Goal: Information Seeking & Learning: Learn about a topic

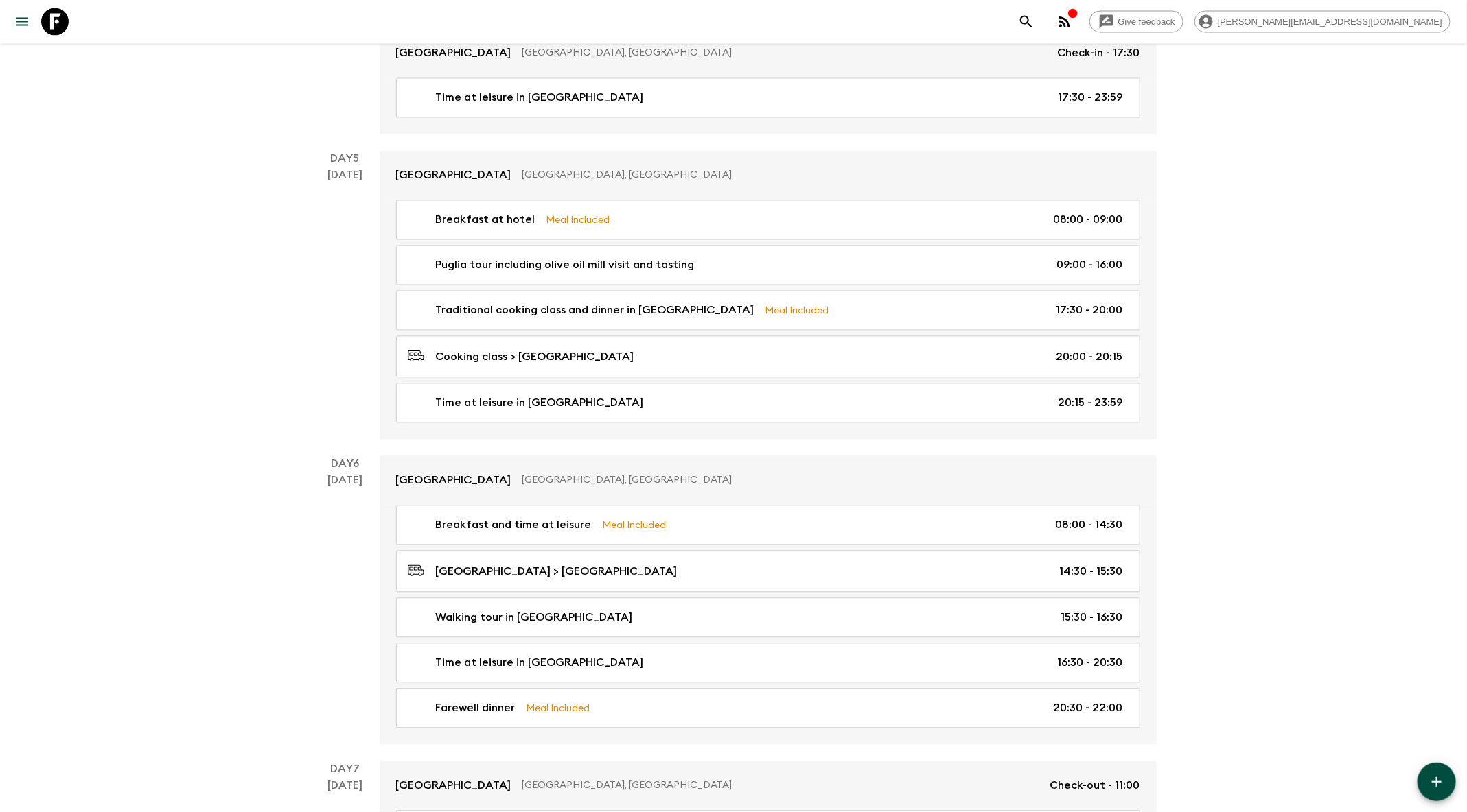
scroll to position [1448, 0]
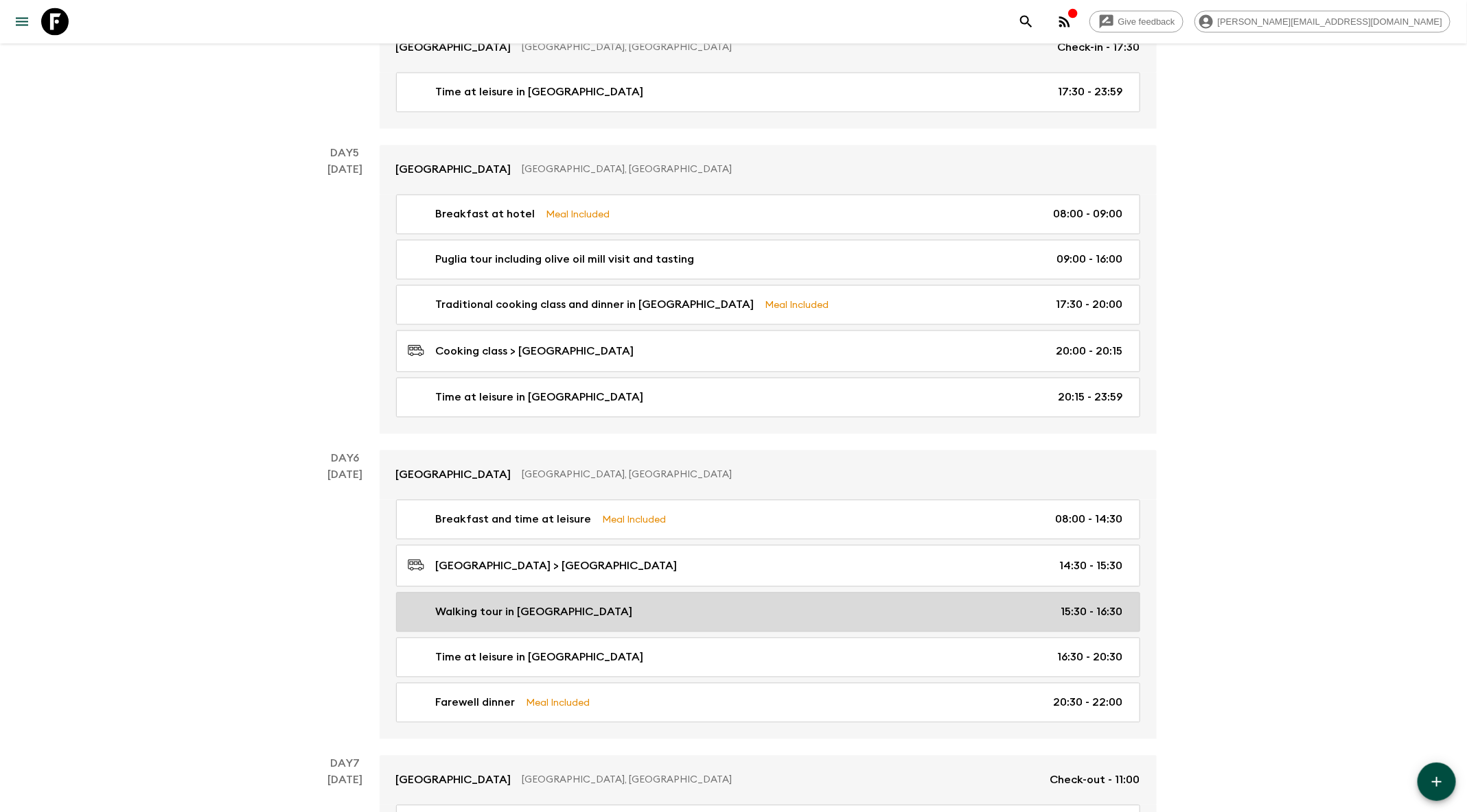
click at [686, 605] on div "Walking tour in [GEOGRAPHIC_DATA] 15:30 - 16:30" at bounding box center [766, 613] width 715 height 17
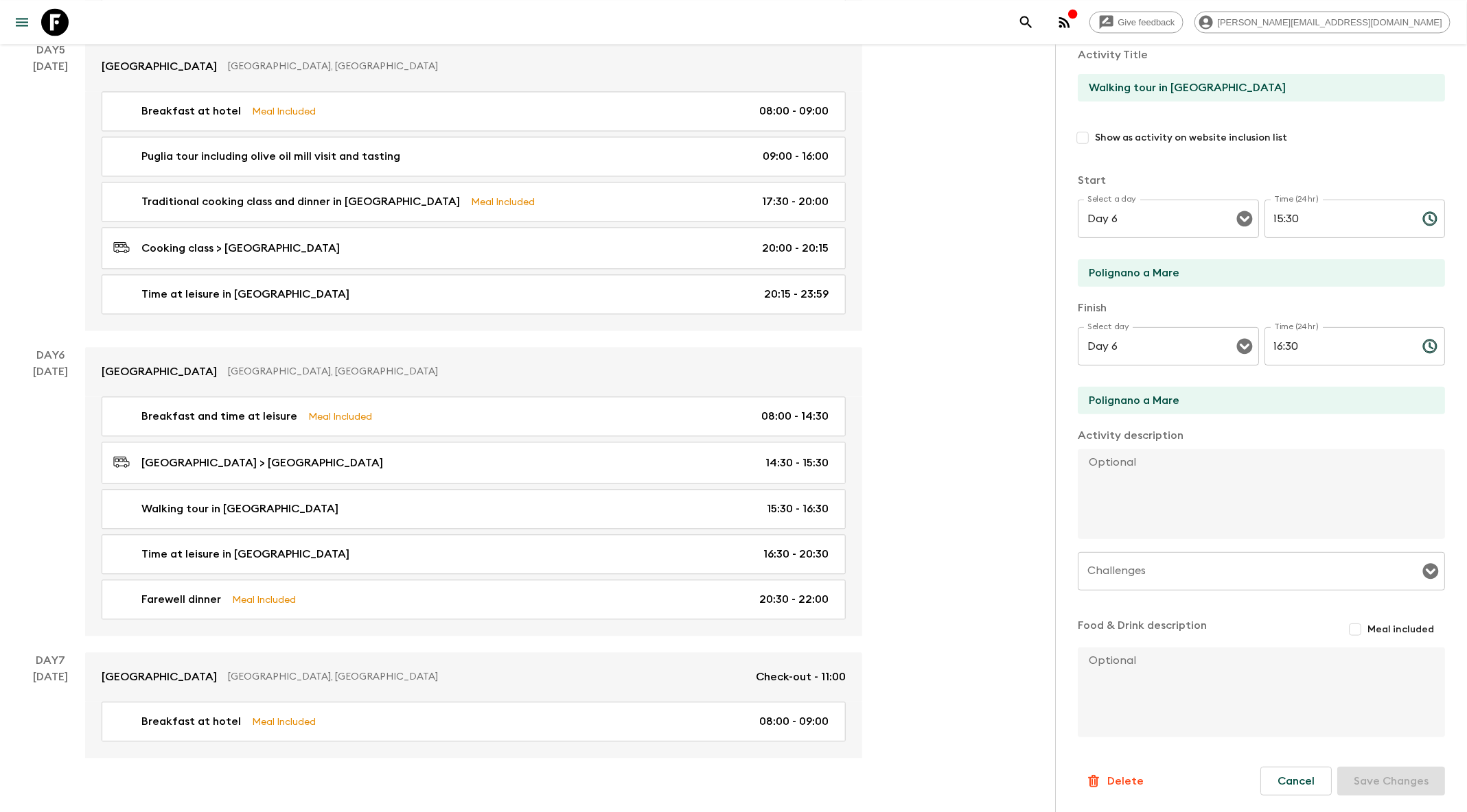
scroll to position [100, 0]
click at [1141, 396] on input "Polignano a Mare" at bounding box center [1256, 402] width 356 height 27
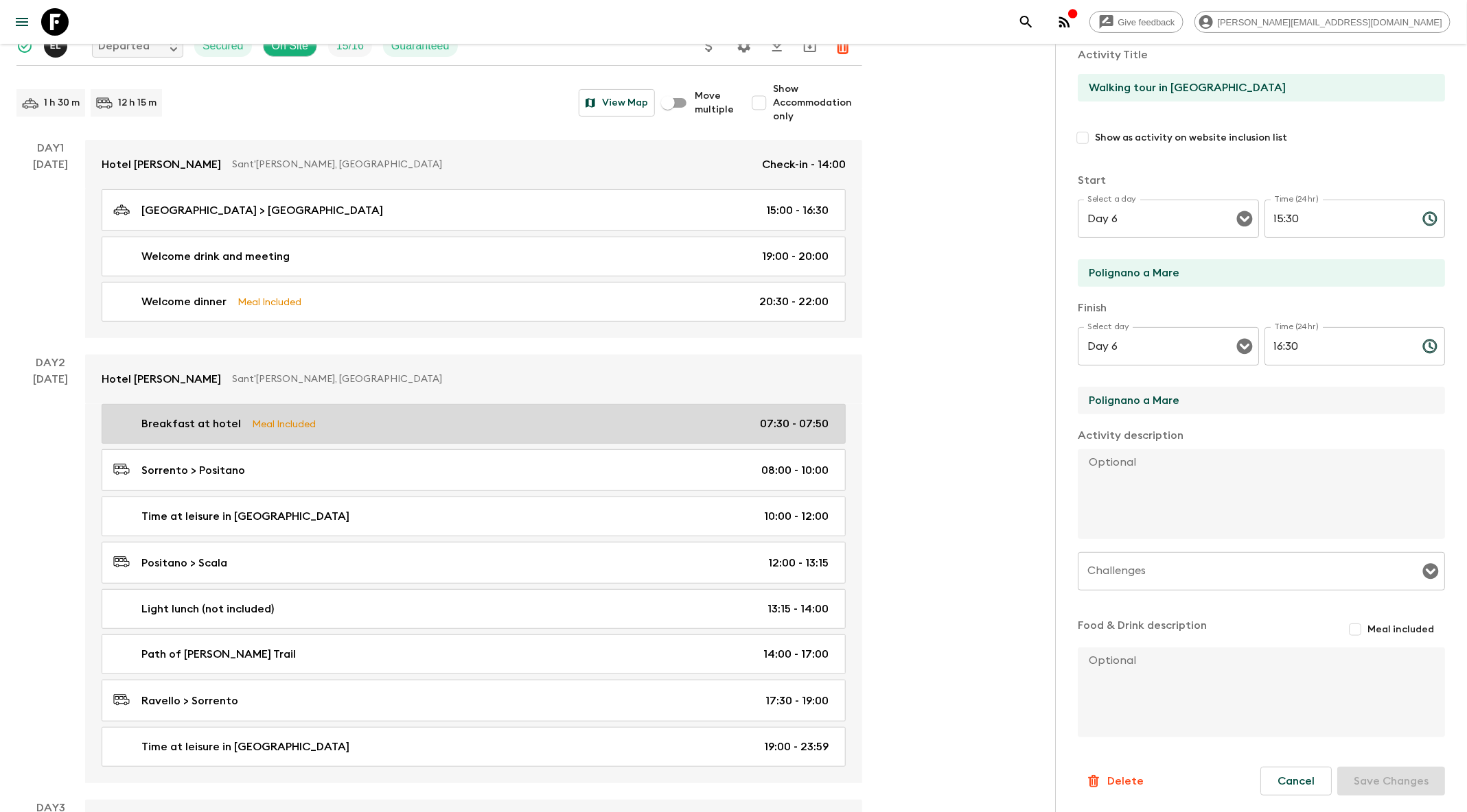
scroll to position [0, 0]
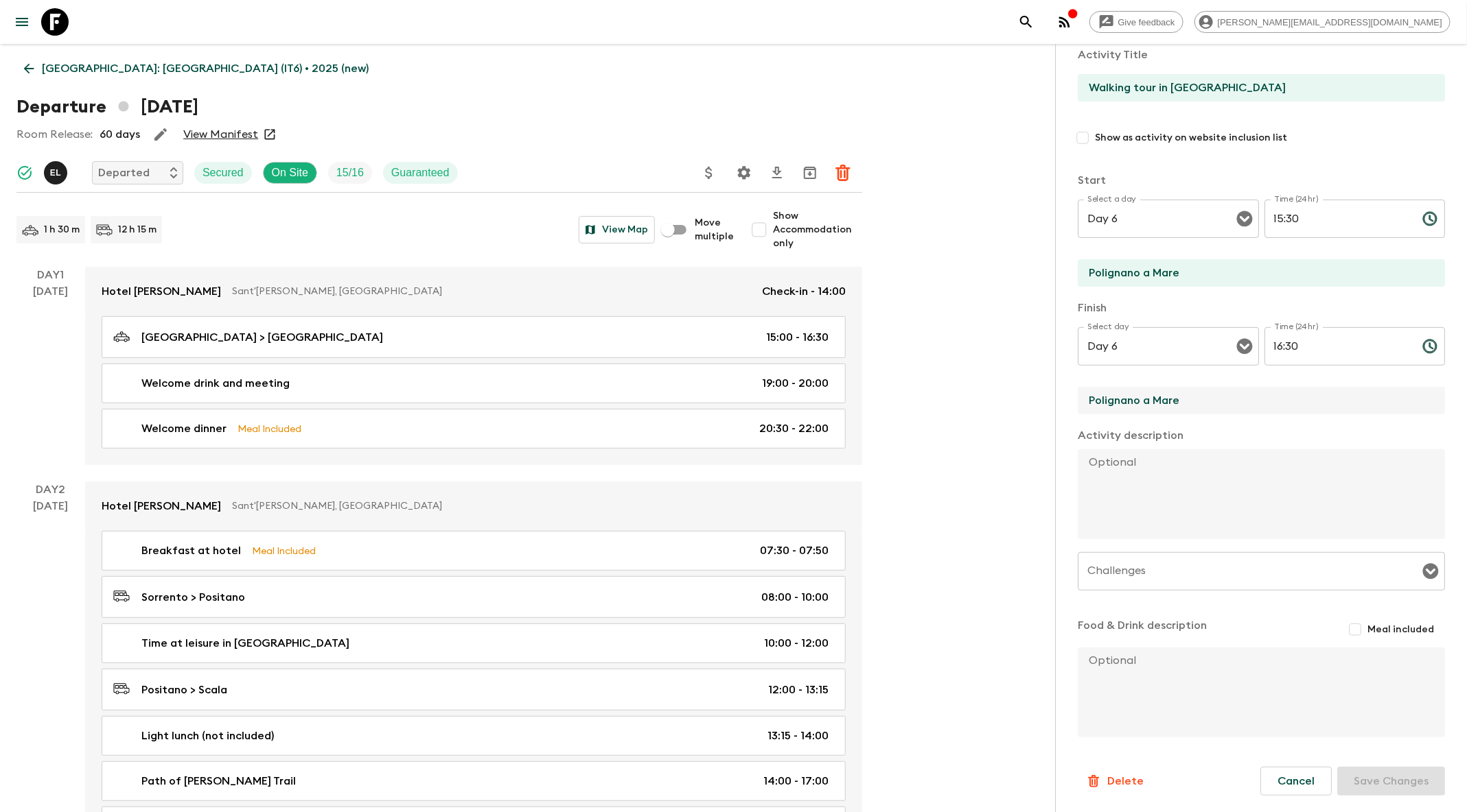
click at [35, 65] on icon at bounding box center [29, 69] width 15 height 15
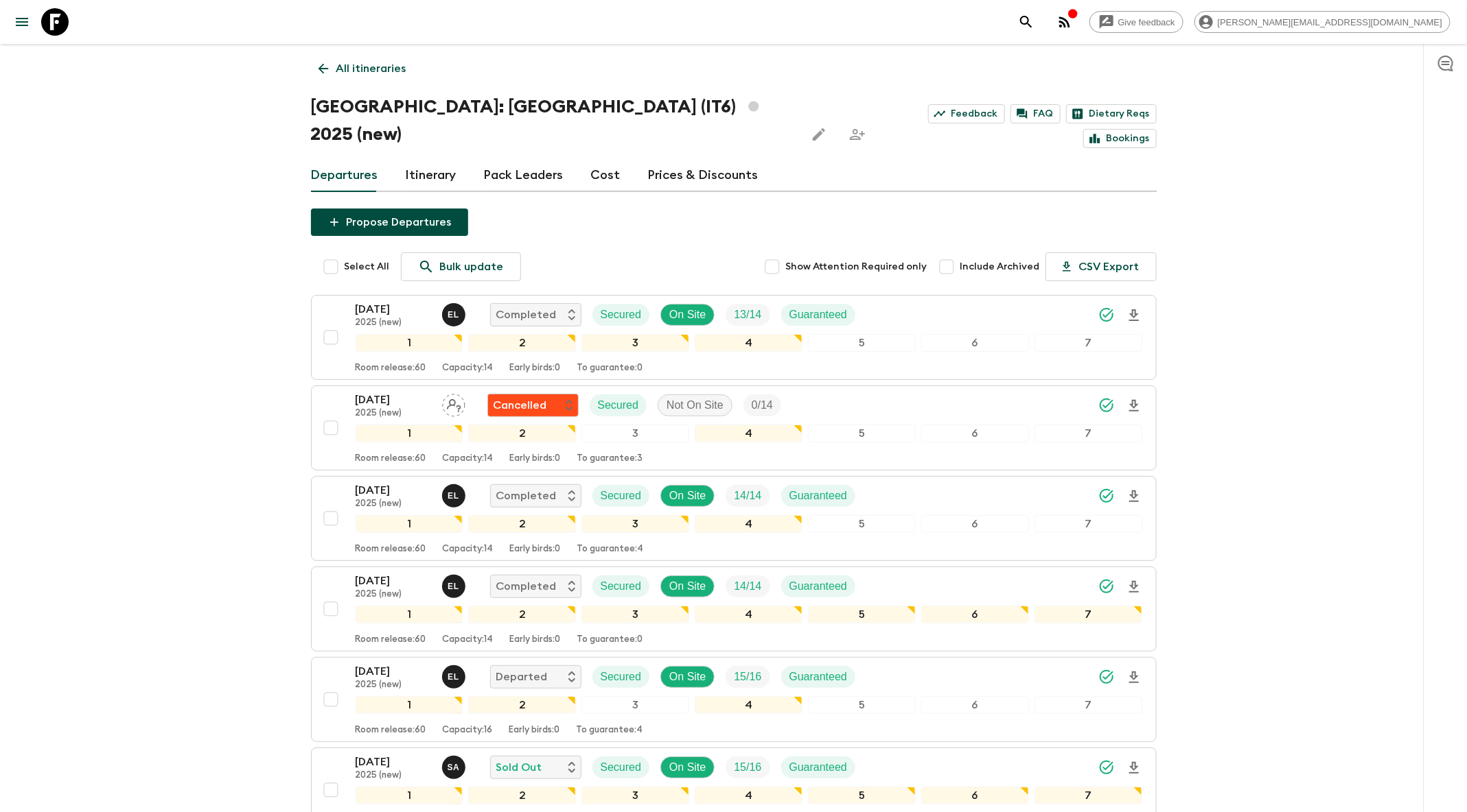
drag, startPoint x: 982, startPoint y: 227, endPoint x: 977, endPoint y: 217, distance: 11.2
click at [984, 216] on div "Propose Departures Select All Bulk update Show Attention Required only Include …" at bounding box center [733, 673] width 846 height 929
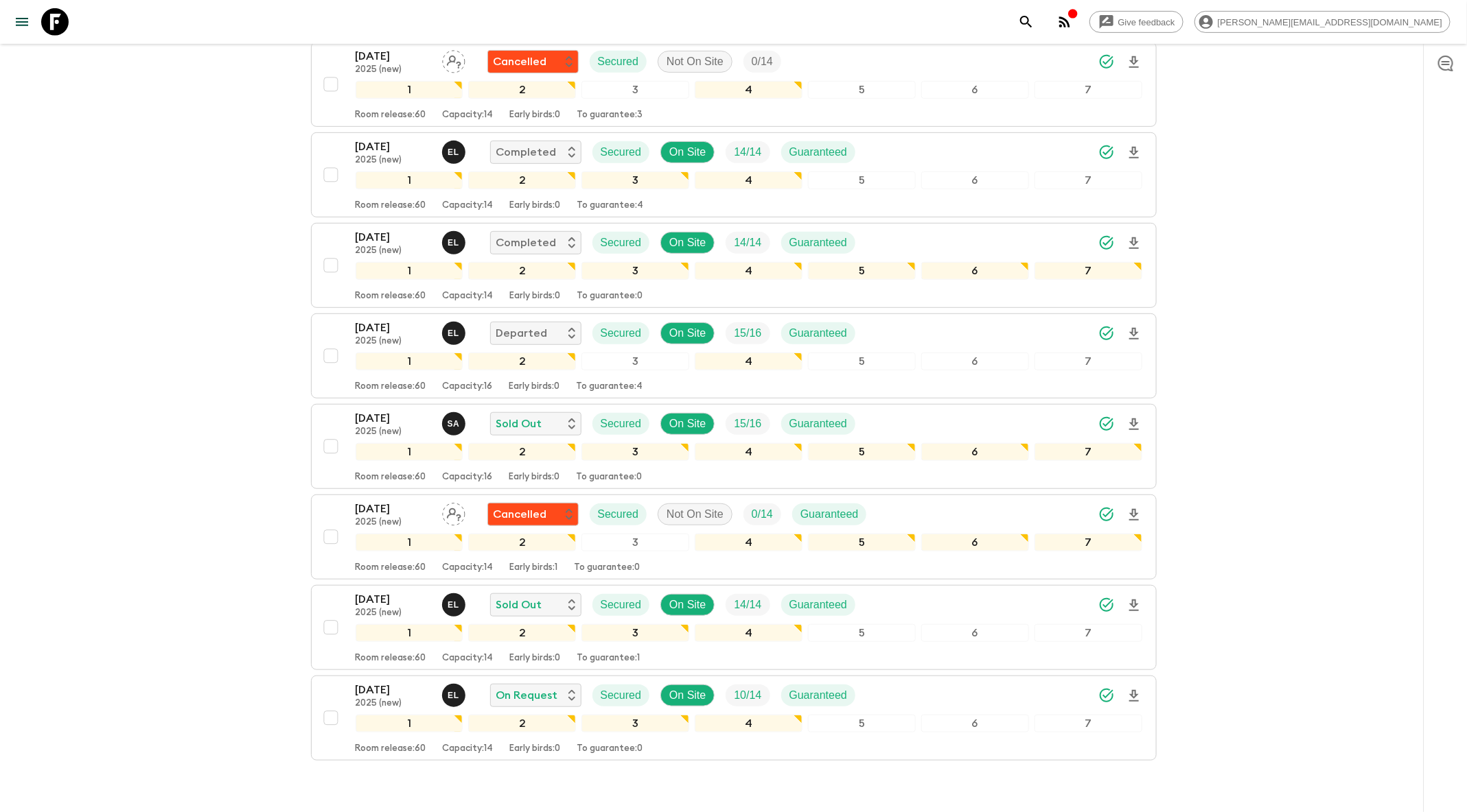
scroll to position [379, 0]
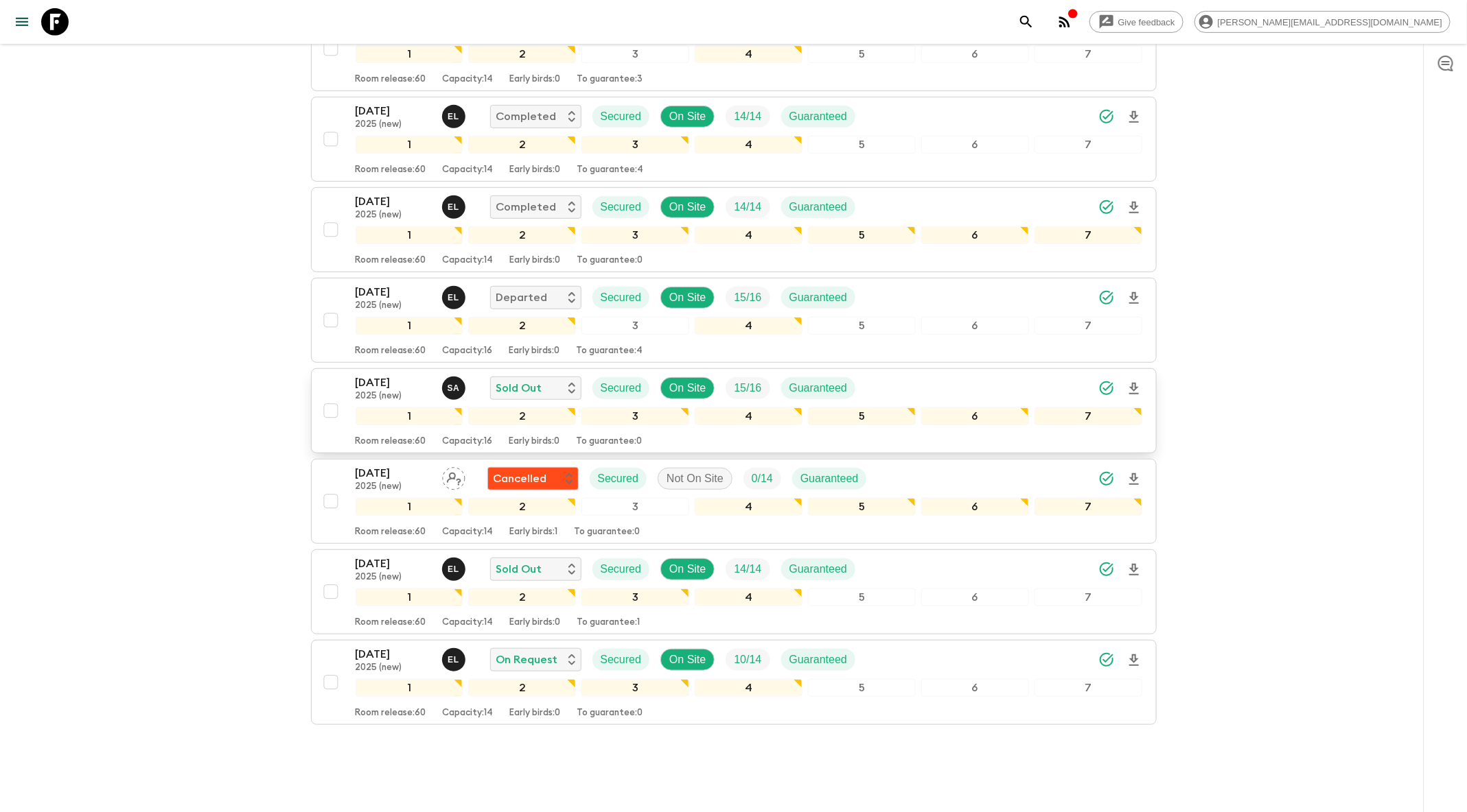
click at [893, 375] on div "[DATE] 2025 (new) S A Sold Out Secured On Site 15 / 16 Guaranteed" at bounding box center [748, 388] width 787 height 27
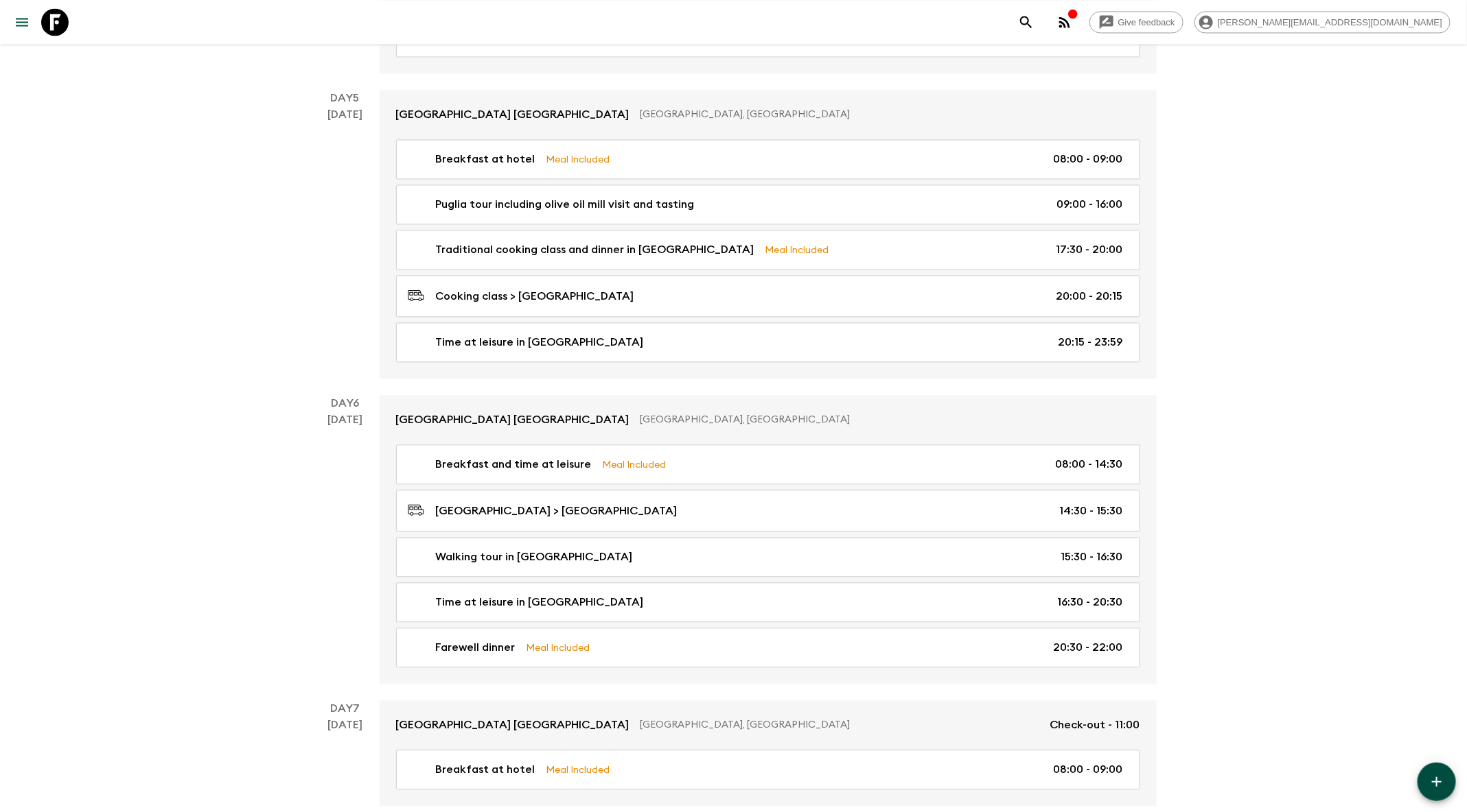
scroll to position [1552, 0]
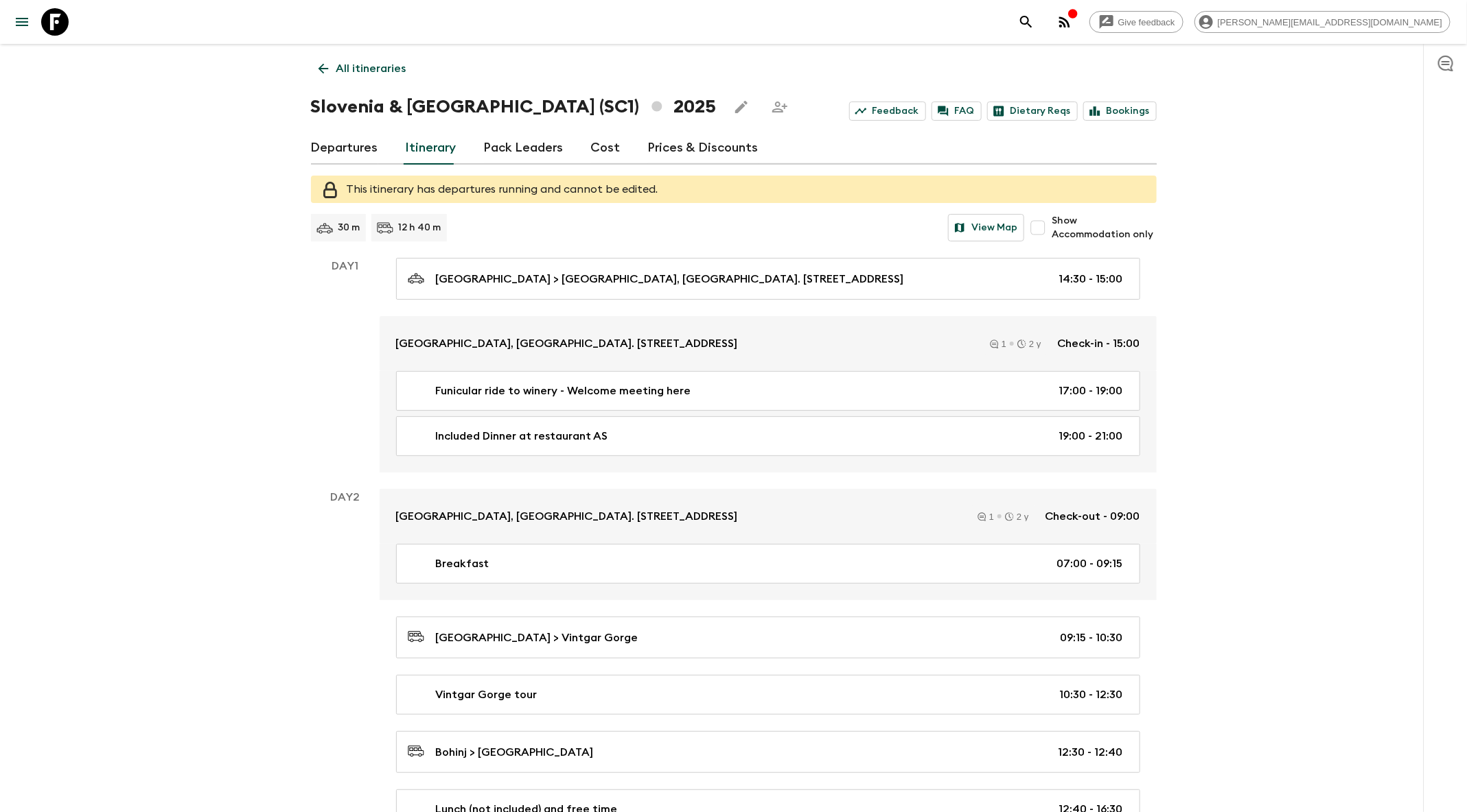
click at [1040, 30] on button "search adventures" at bounding box center [1026, 22] width 27 height 27
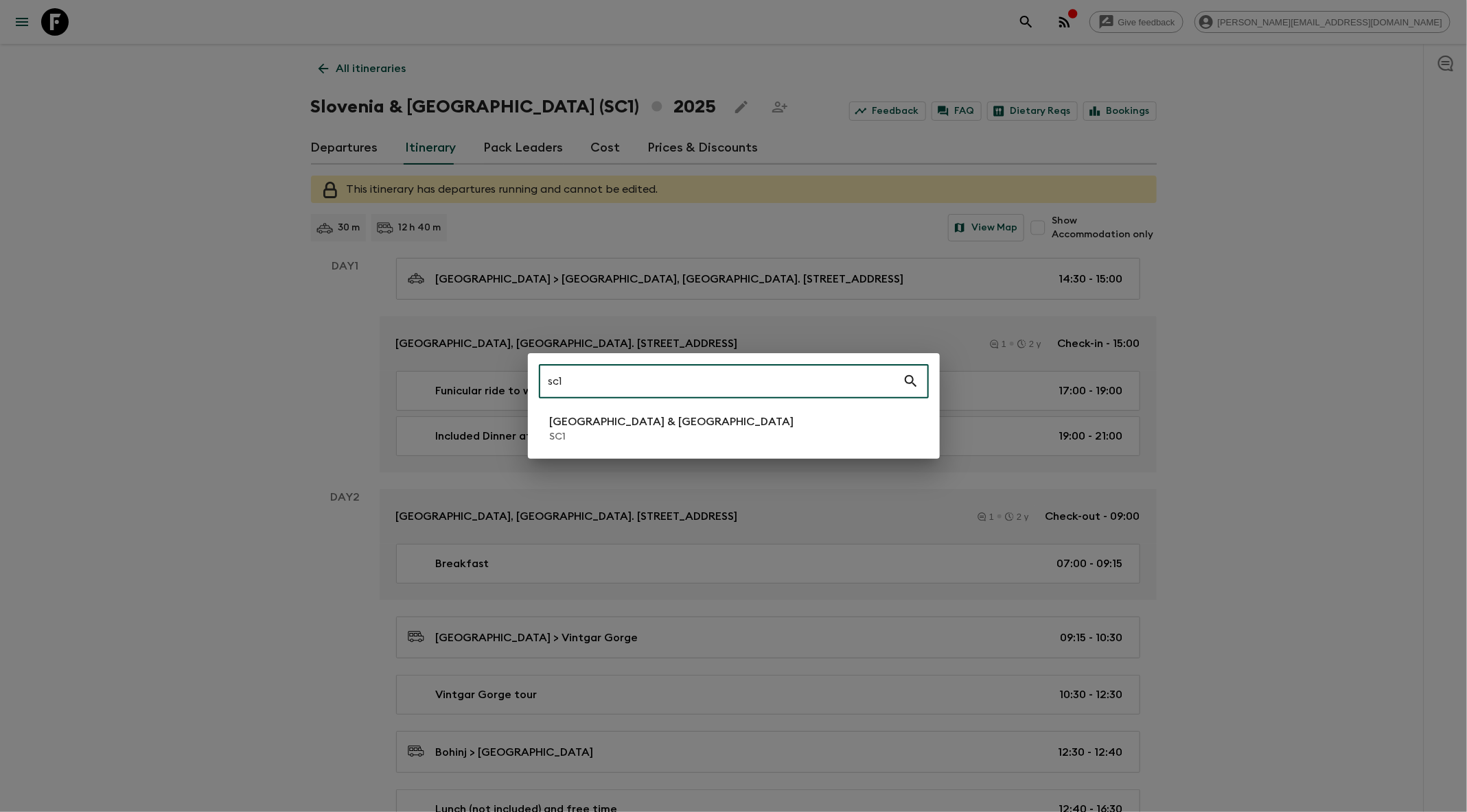
type input "sc1"
click at [243, 391] on div "sc1 ​ Slovenia & Croatia SC1" at bounding box center [733, 406] width 1467 height 812
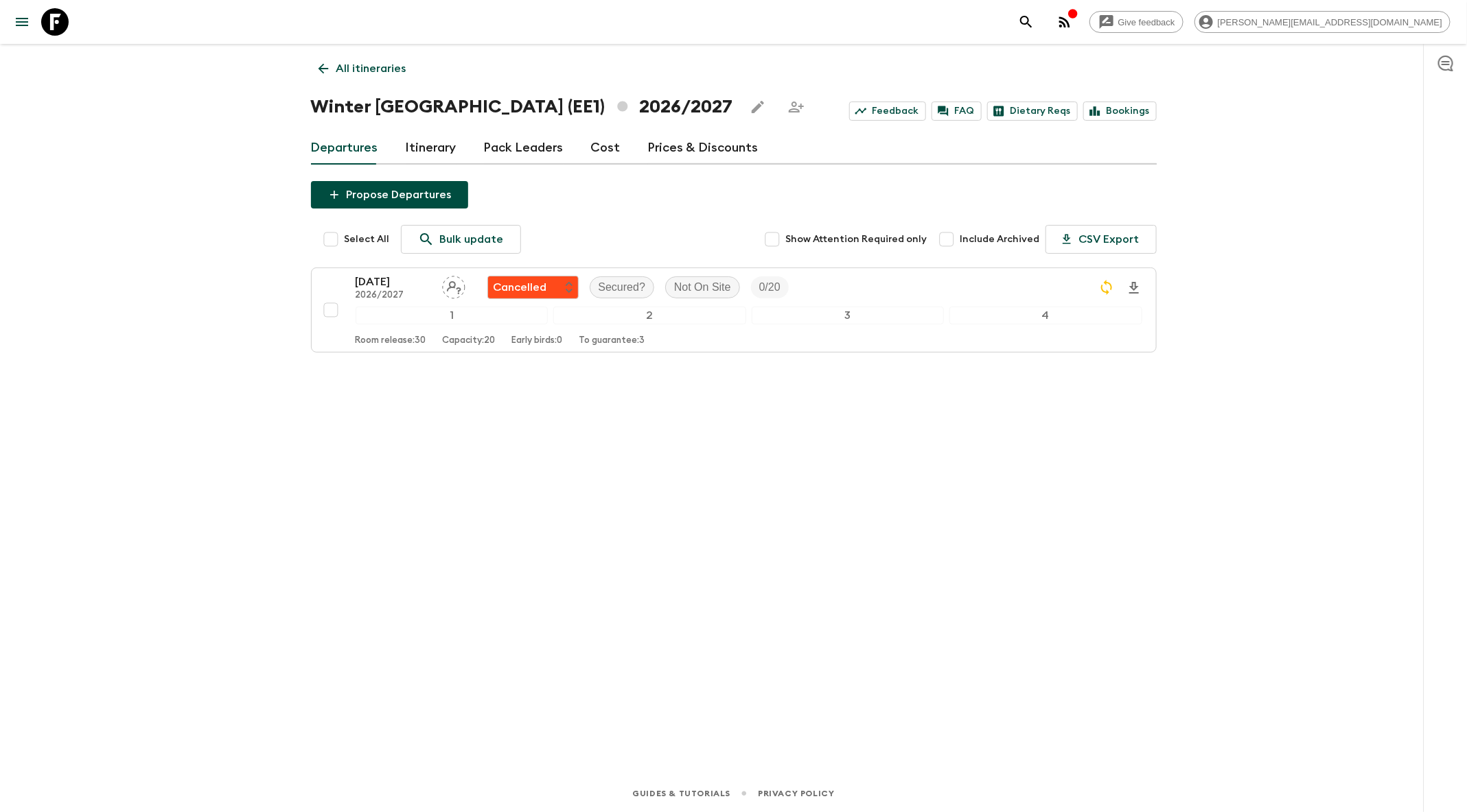
click at [1034, 20] on icon "search adventures" at bounding box center [1027, 22] width 17 height 17
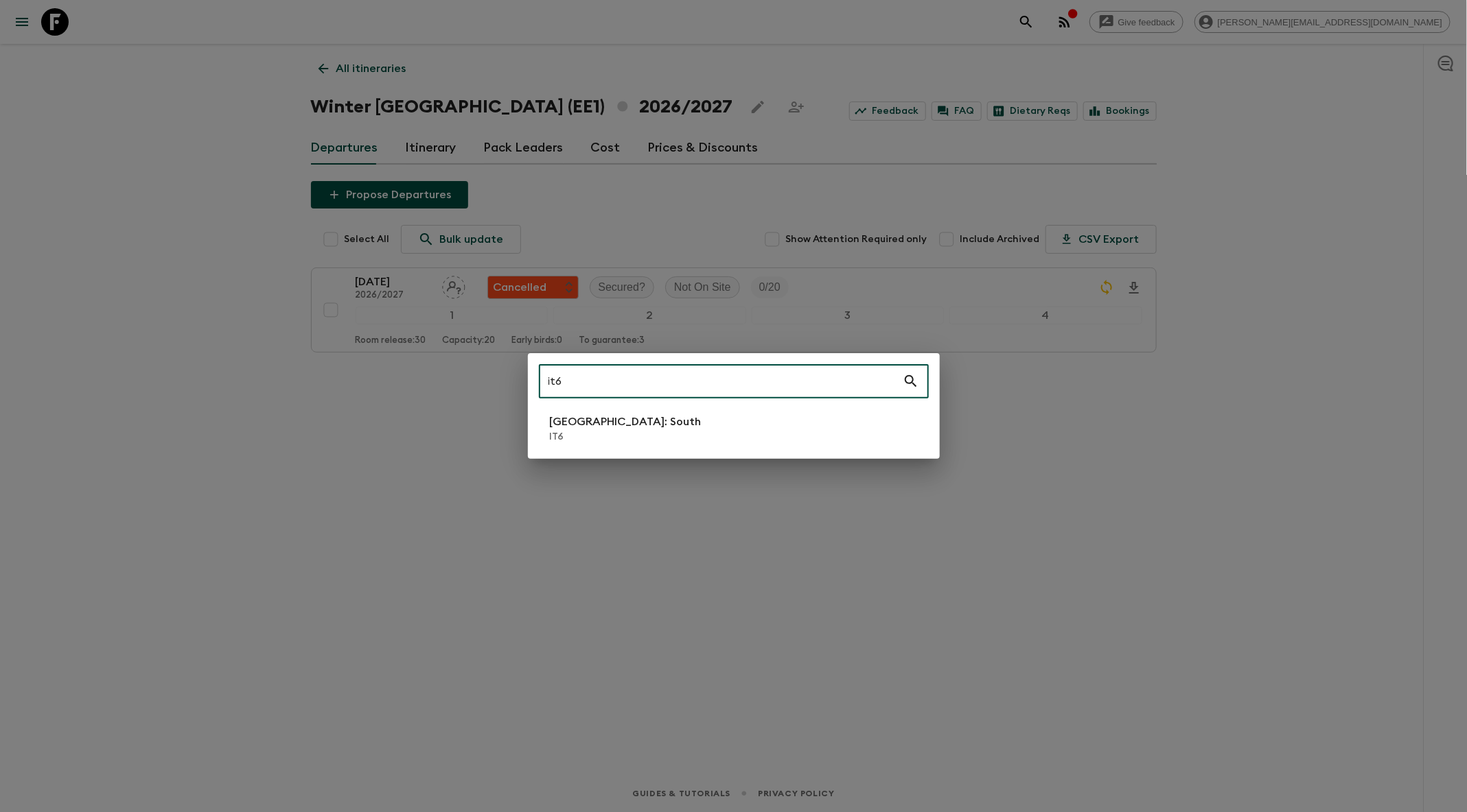
type input "it6"
click at [728, 431] on li "Italy: South IT6" at bounding box center [733, 428] width 390 height 38
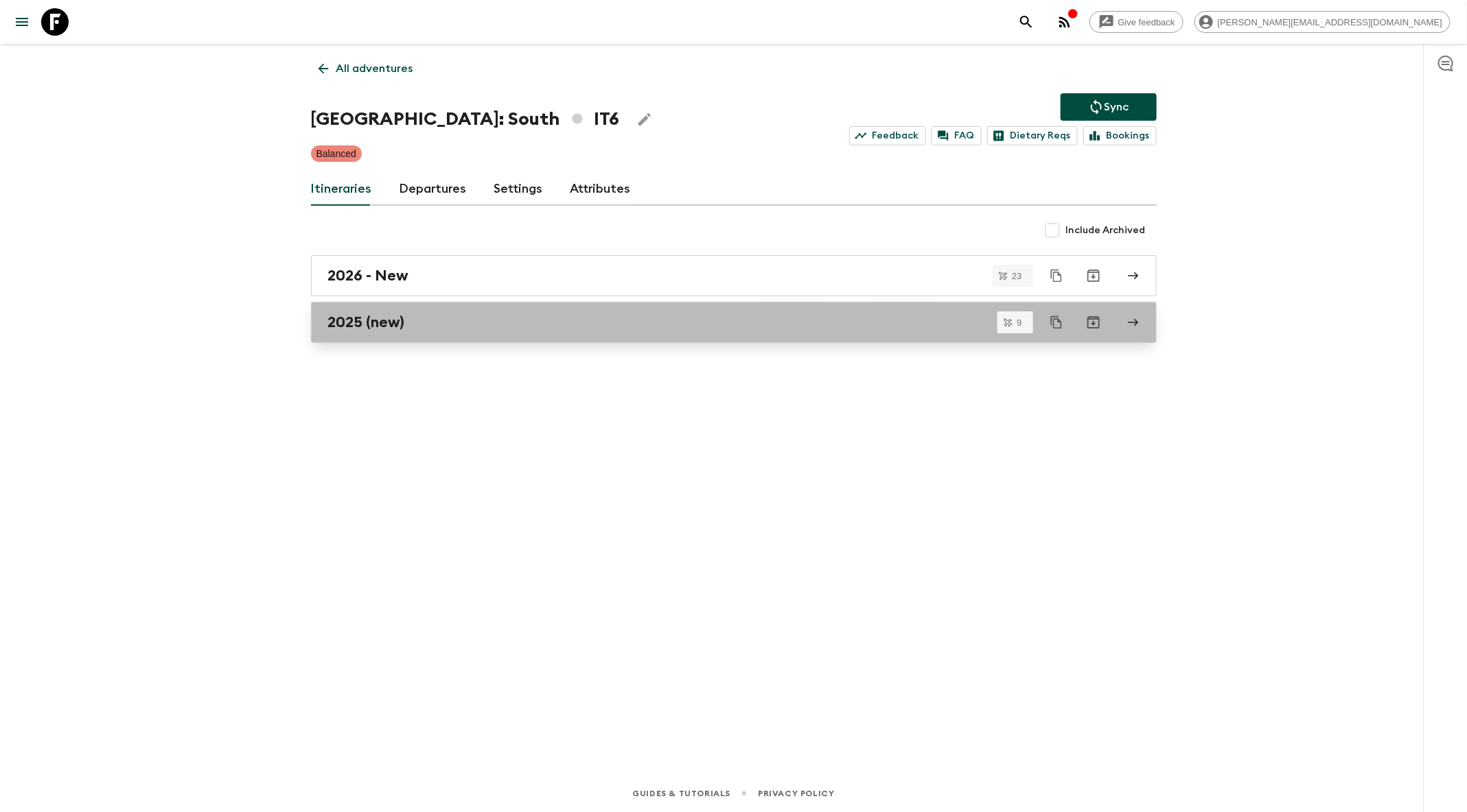
click at [814, 334] on link "2025 (new)" at bounding box center [733, 322] width 846 height 41
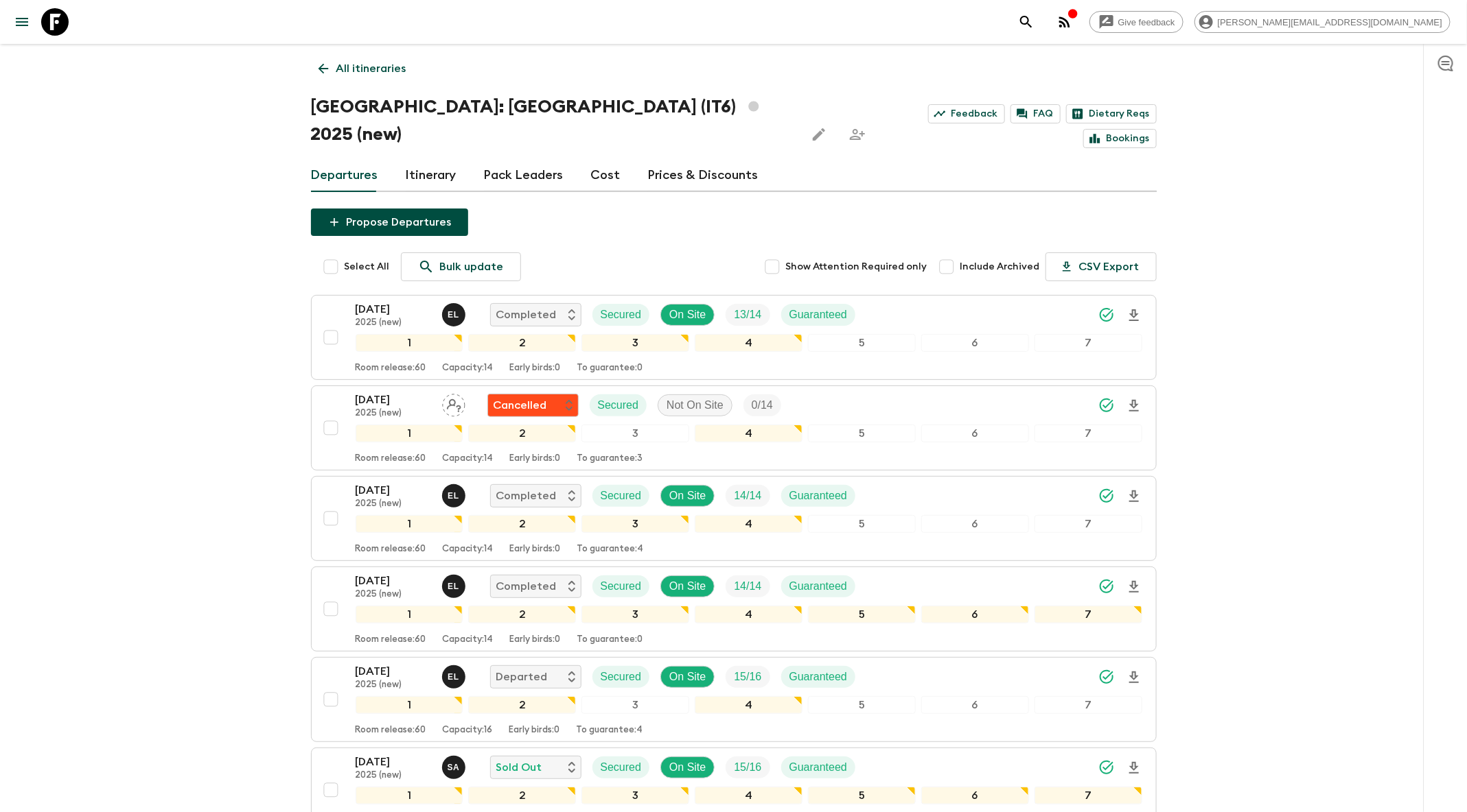
click at [434, 159] on link "Itinerary" at bounding box center [431, 176] width 51 height 33
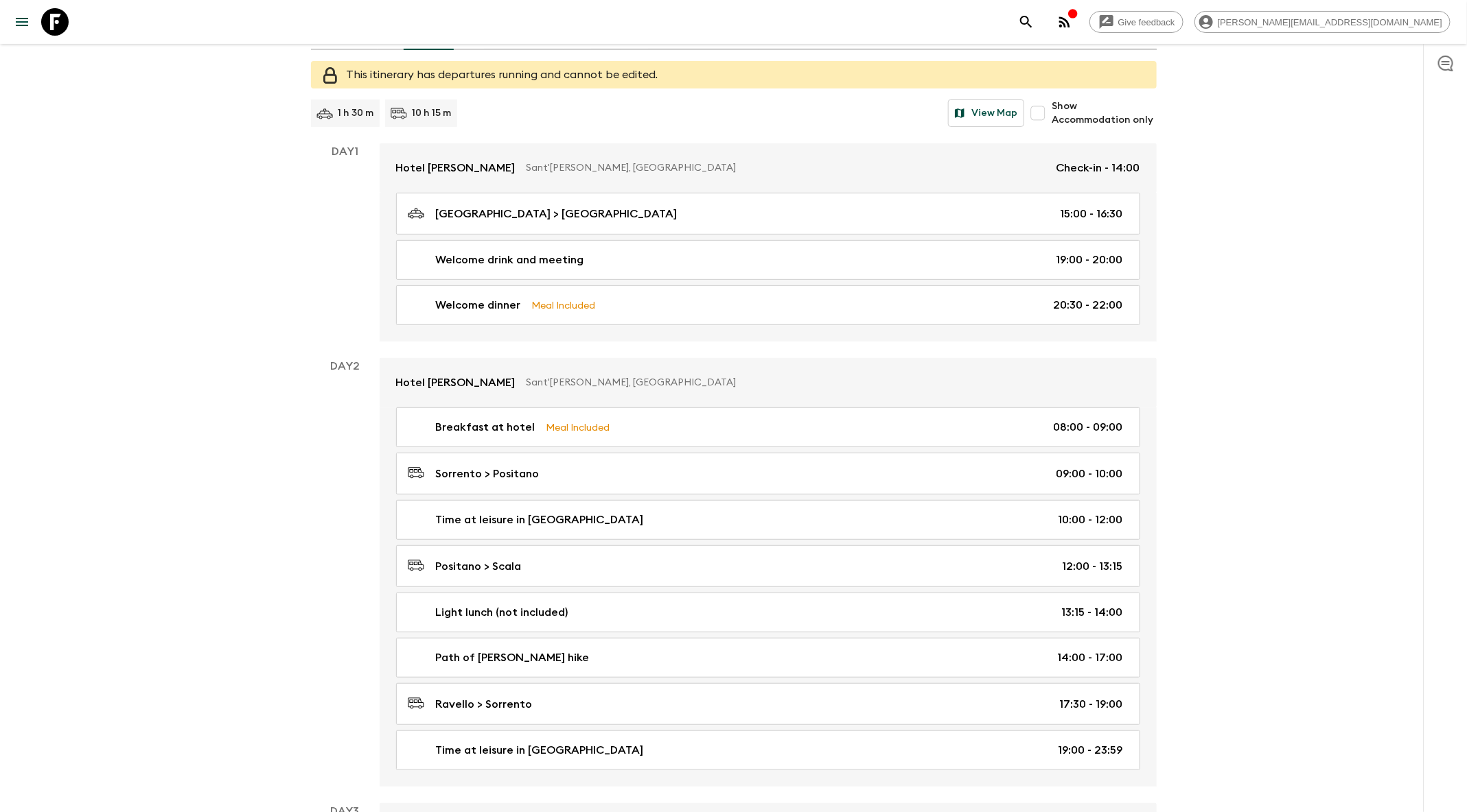
scroll to position [151, 0]
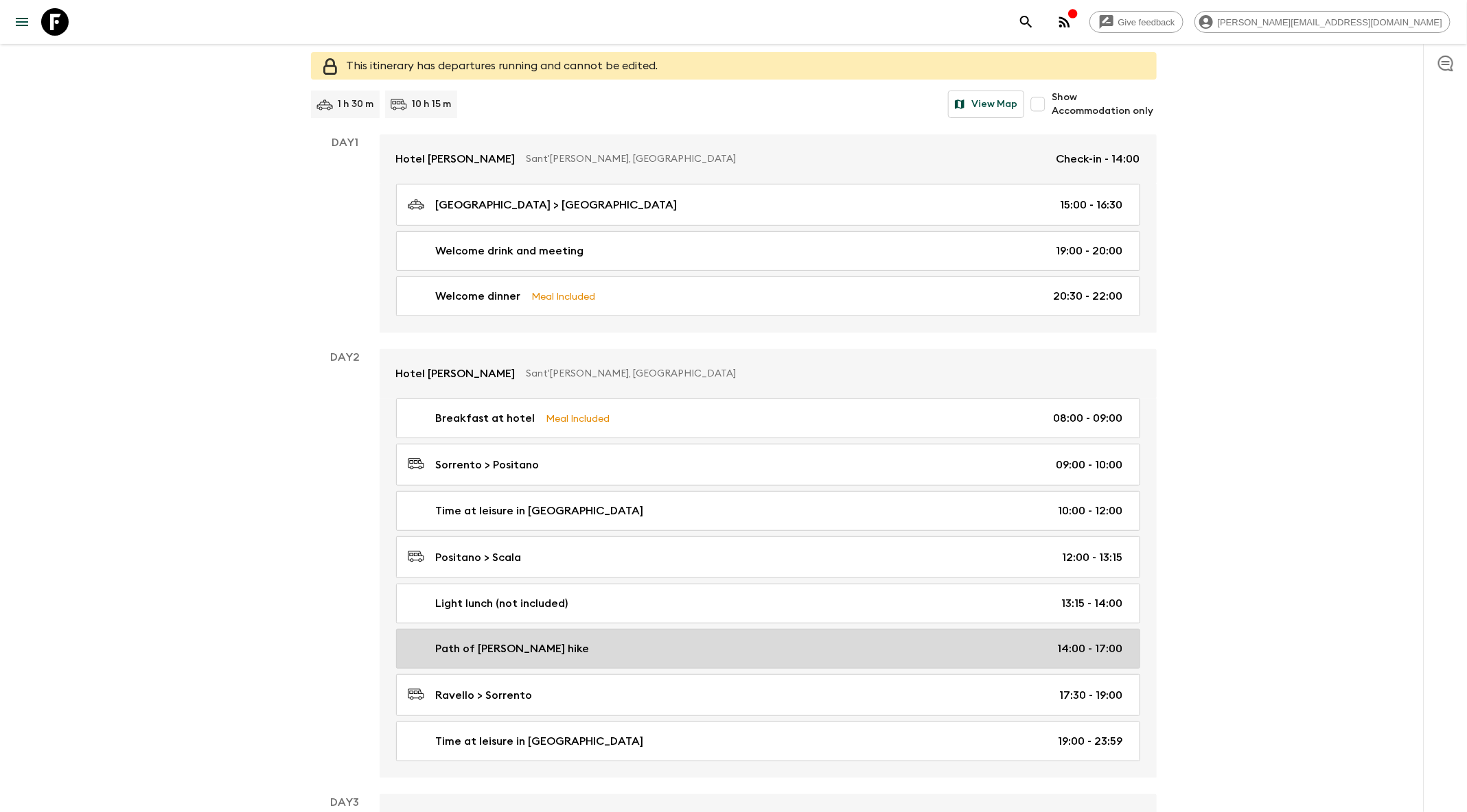
click at [645, 641] on div "Path of Forster hike 14:00 - 17:00" at bounding box center [766, 649] width 715 height 17
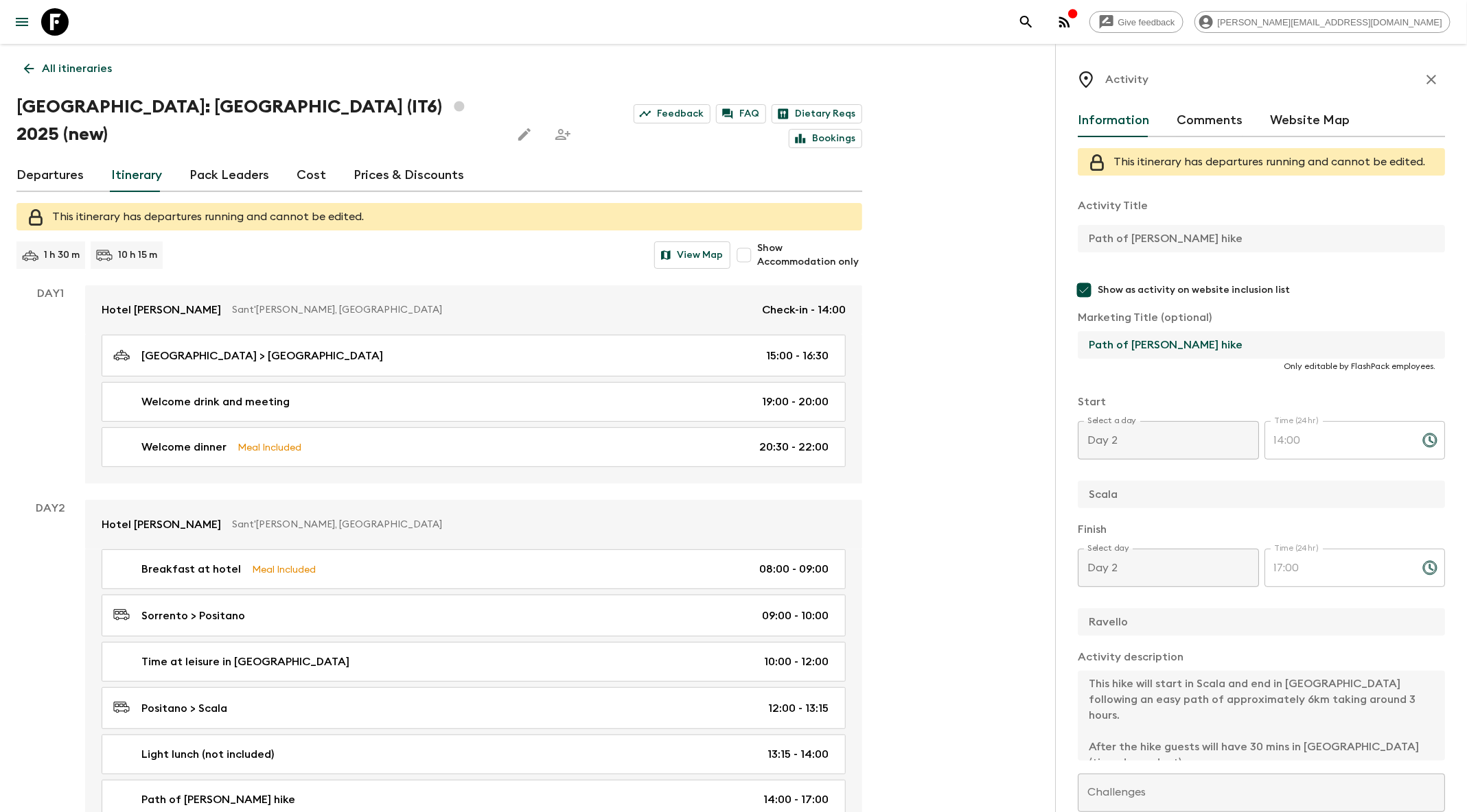
drag, startPoint x: 1220, startPoint y: 346, endPoint x: 1064, endPoint y: 347, distance: 156.0
click at [1064, 347] on div "Activity Information Comments Website Map This itinerary has departures running…" at bounding box center [1261, 449] width 412 height 812
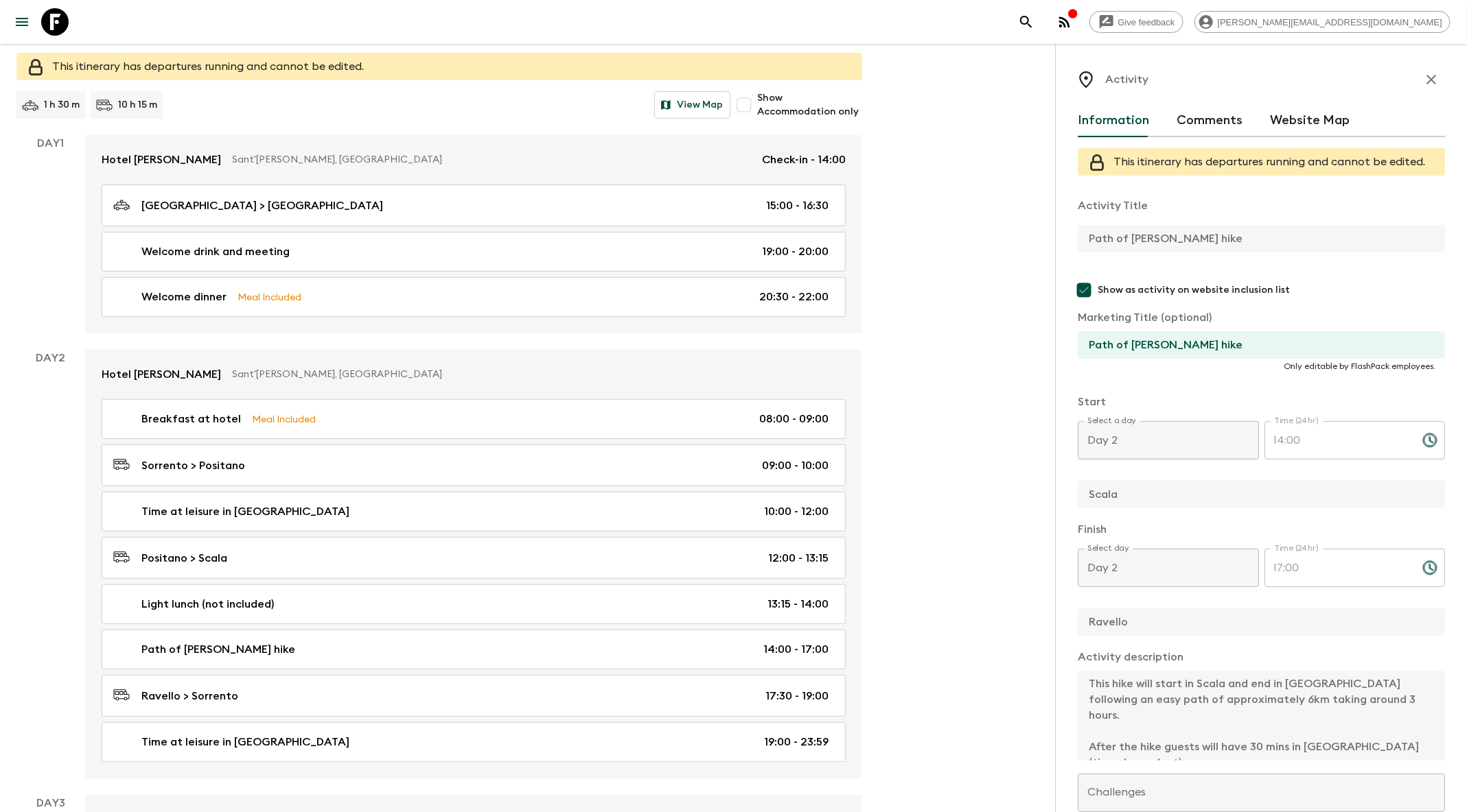
scroll to position [231, 0]
